Goal: Information Seeking & Learning: Obtain resource

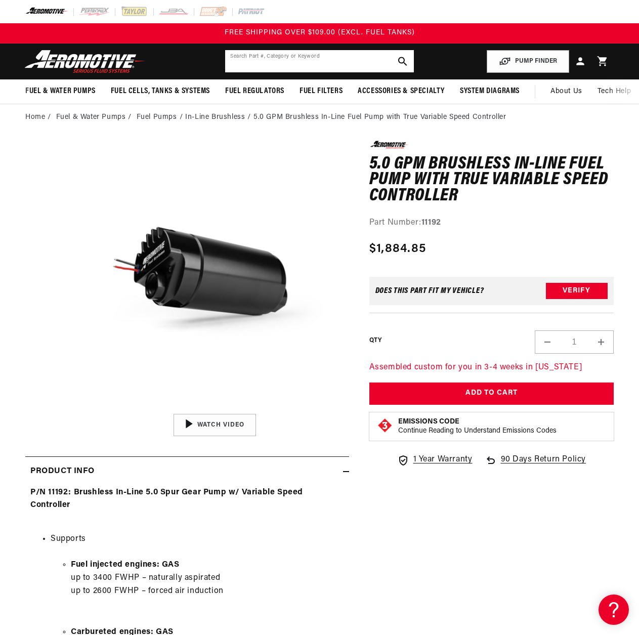
click at [368, 67] on input "text" at bounding box center [319, 61] width 188 height 22
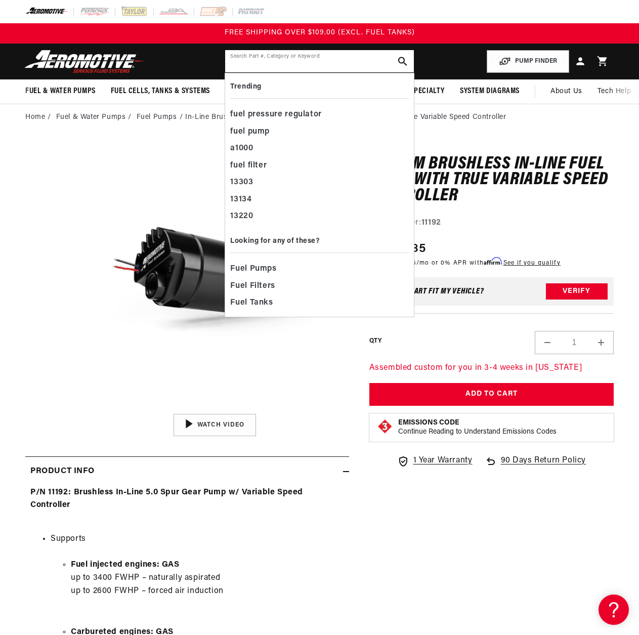
paste input "aer13134"
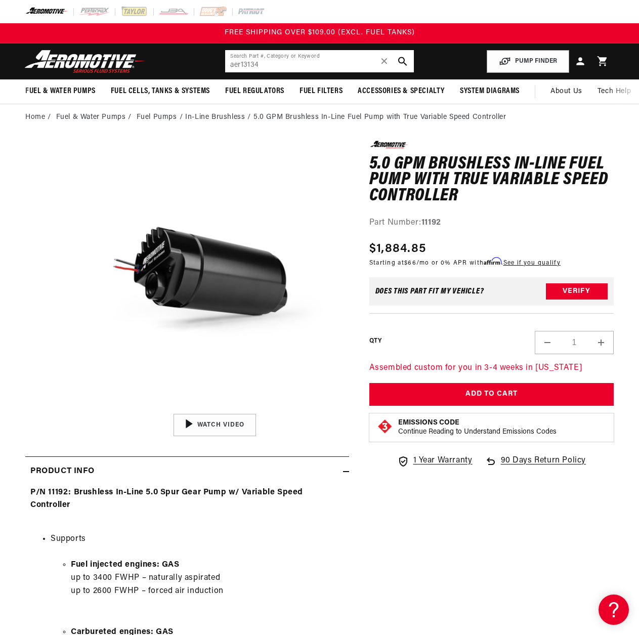
type input "aer13134"
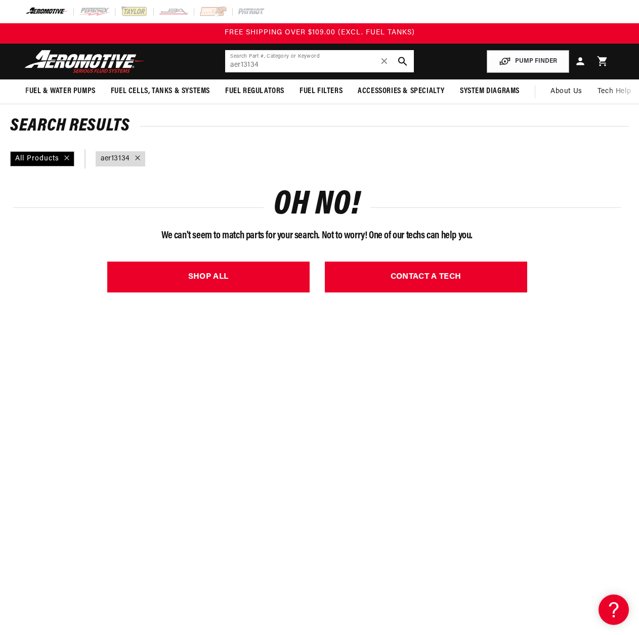
click at [230, 65] on input "aer13134" at bounding box center [319, 61] width 188 height 22
drag, startPoint x: 240, startPoint y: 66, endPoint x: 187, endPoint y: 69, distance: 52.8
click at [191, 71] on header "Fuel & Water Pumps Back In-Tank In-Line Fuel Pumps" at bounding box center [319, 62] width 639 height 36
type input "13134"
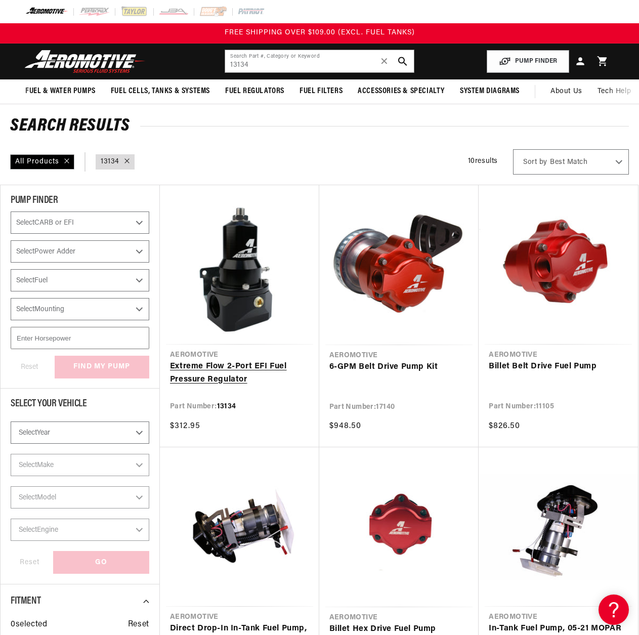
click at [230, 376] on link "Extreme Flow 2-Port EFI Fuel Pressure Regulator" at bounding box center [239, 373] width 139 height 26
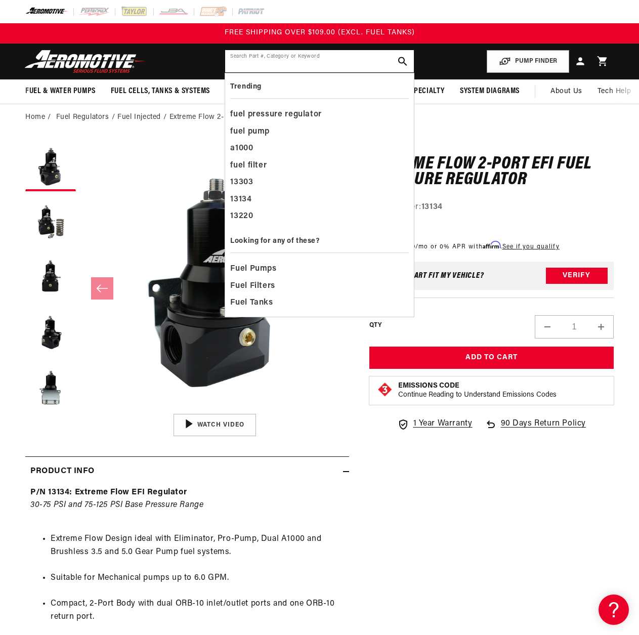
click at [264, 58] on input "text" at bounding box center [319, 61] width 188 height 22
paste input "aer13134"
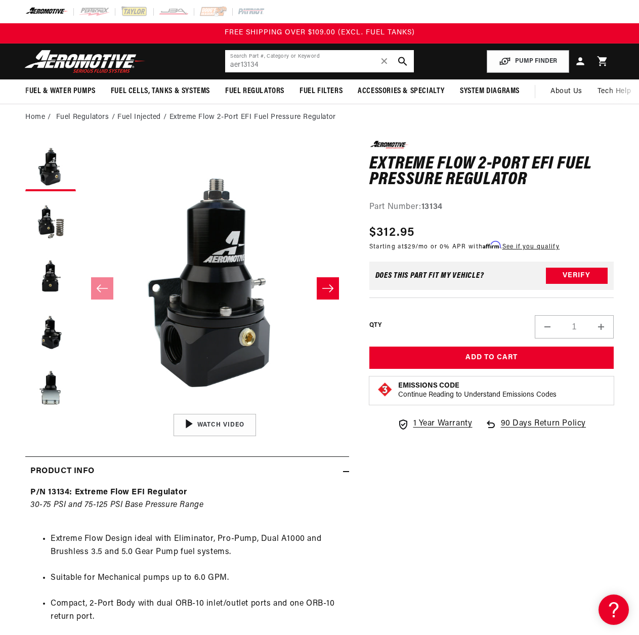
type input "aer13134"
click at [446, 469] on div "0.0 star rating Write a review Extreme Flow 2-Port EFI Fuel Pressure Regulator …" at bounding box center [481, 647] width 265 height 1013
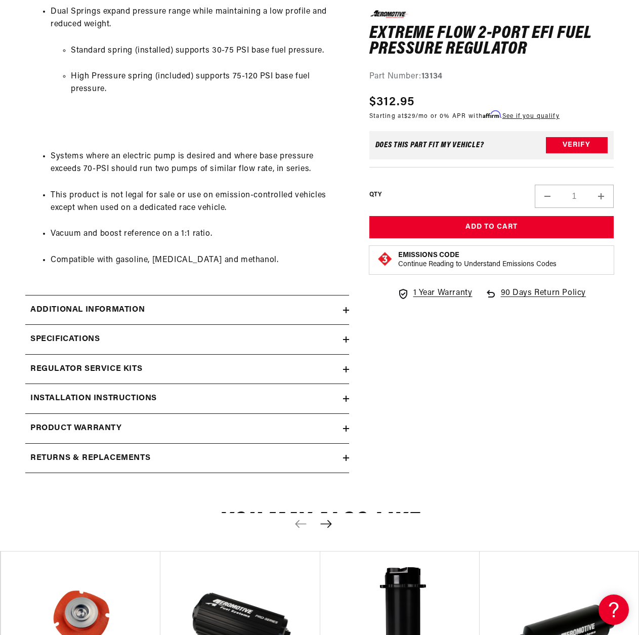
scroll to position [785, 0]
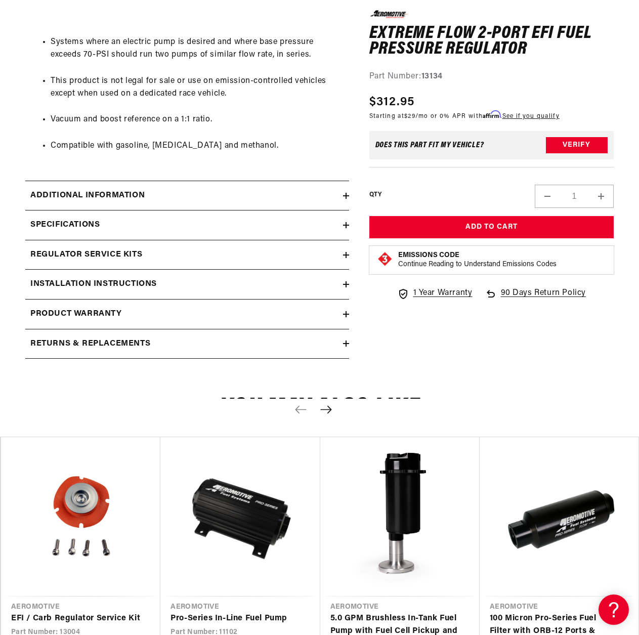
click at [42, 229] on h2 "Specifications" at bounding box center [64, 225] width 69 height 13
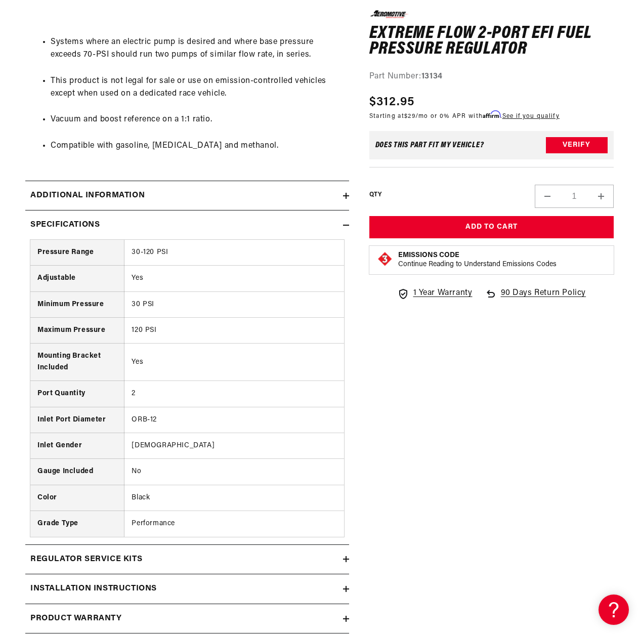
scroll to position [962, 0]
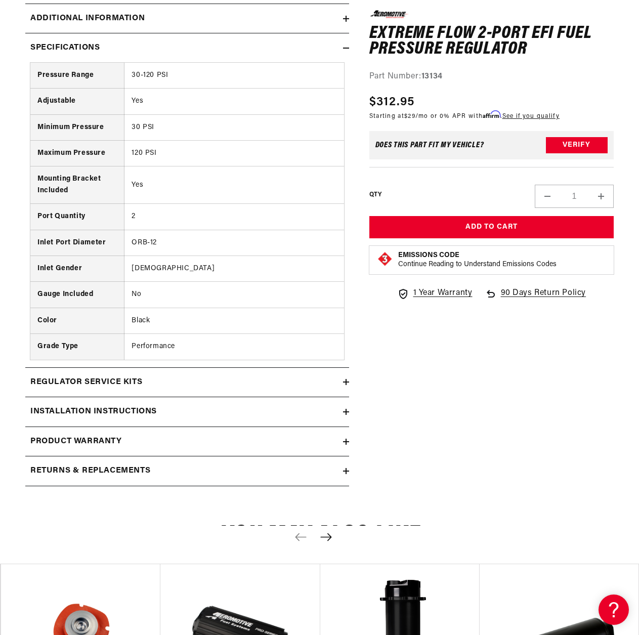
click at [136, 410] on h2 "Installation Instructions" at bounding box center [93, 411] width 127 height 13
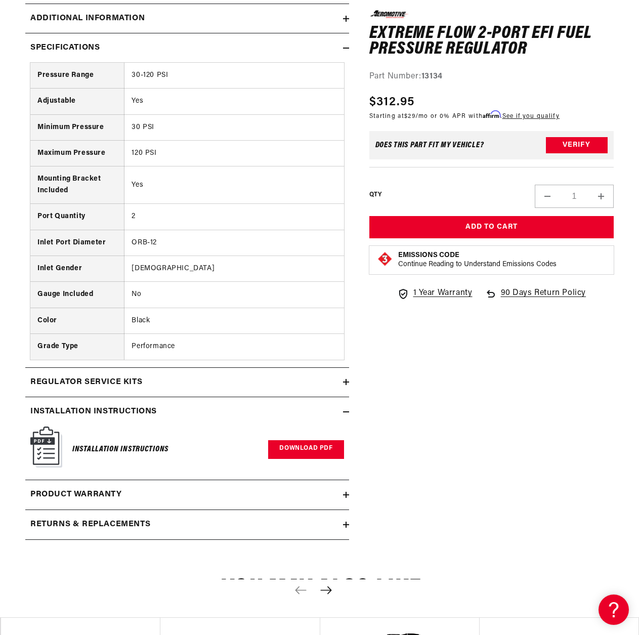
click at [328, 446] on link "Download PDF" at bounding box center [305, 449] width 75 height 19
